Goal: Navigation & Orientation: Find specific page/section

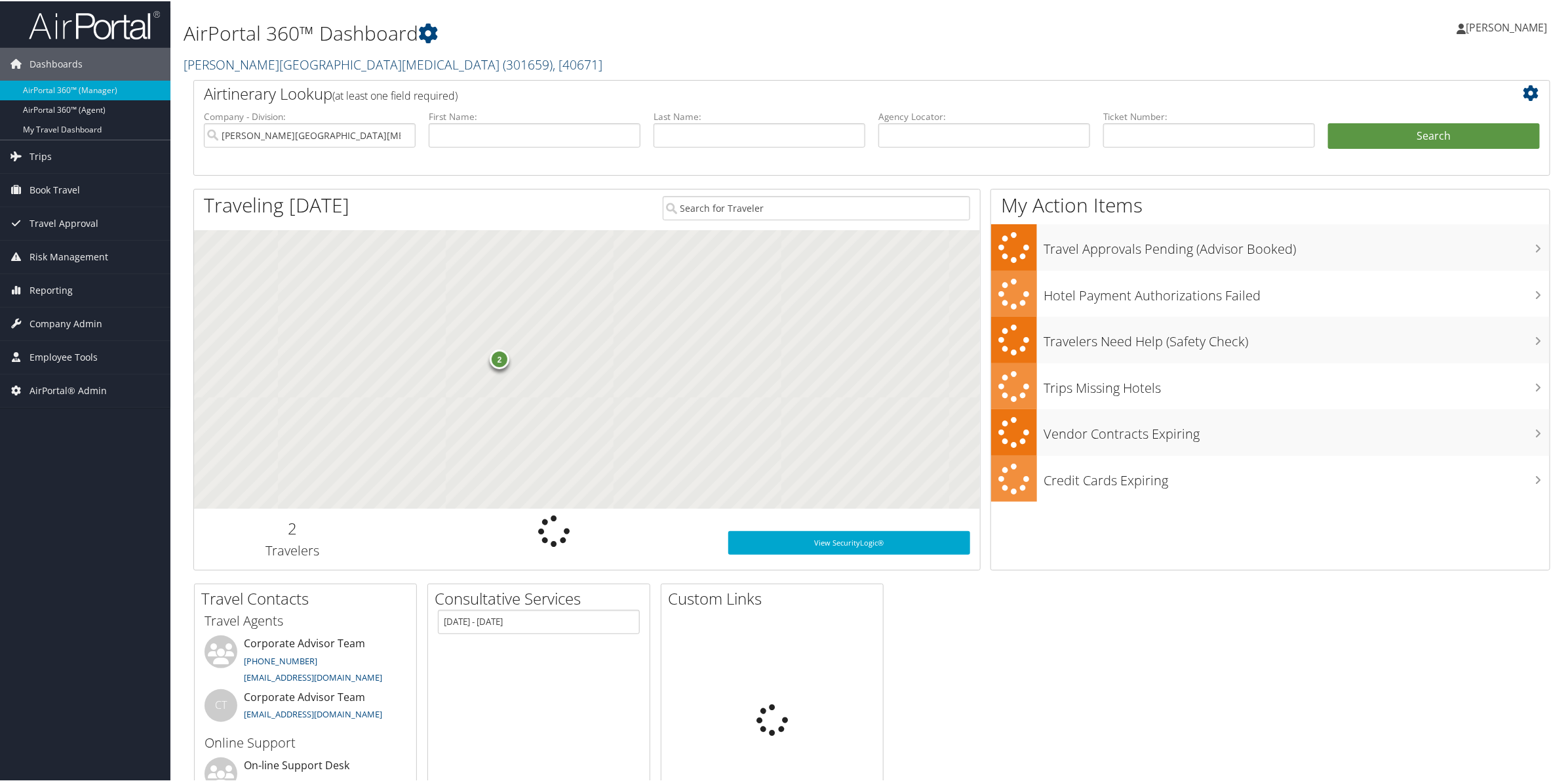
click at [289, 69] on link "[PERSON_NAME][GEOGRAPHIC_DATA][MEDICAL_DATA] ( 301659 ) , [ 40671 ]" at bounding box center [392, 63] width 419 height 18
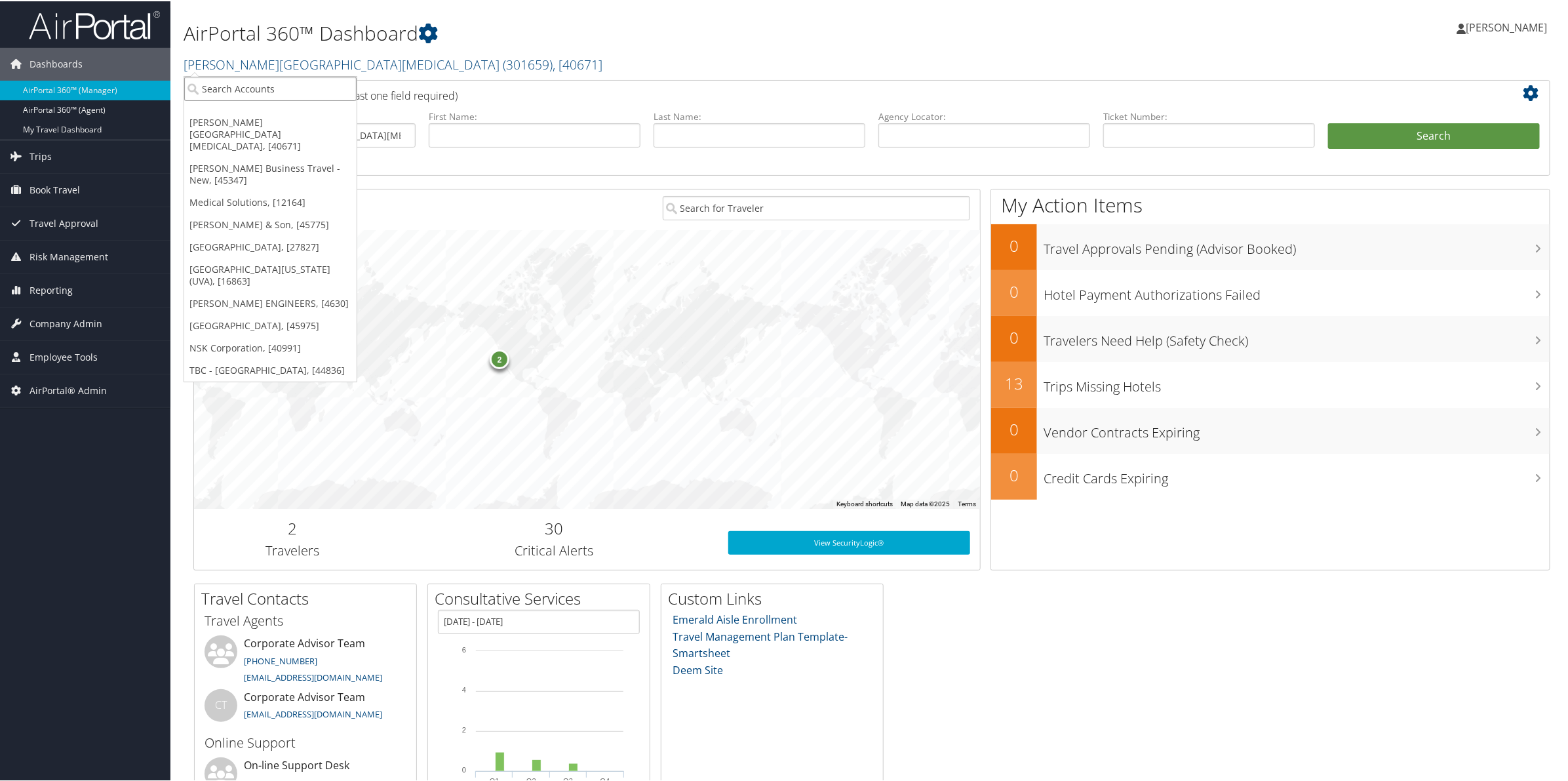
click at [285, 97] on input "search" at bounding box center [270, 87] width 172 height 24
type input "bras"
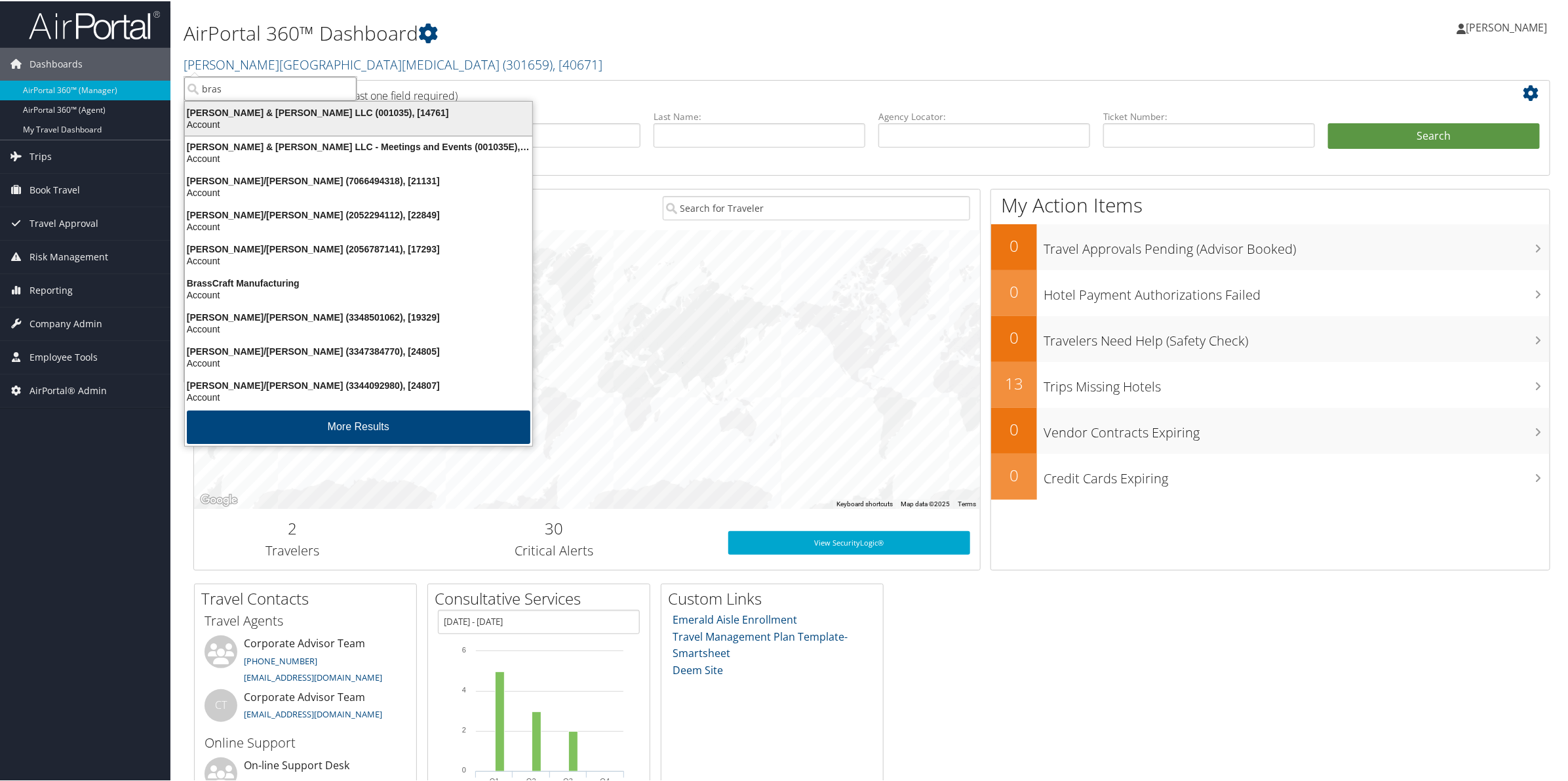
click at [282, 113] on div "[PERSON_NAME] & [PERSON_NAME] LLC (001035), [14761]" at bounding box center [358, 112] width 363 height 12
